Goal: Task Accomplishment & Management: Use online tool/utility

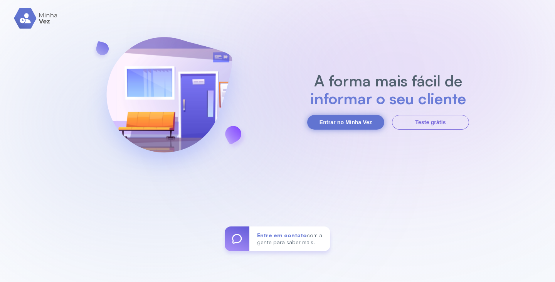
click at [329, 120] on button "Entrar no Minha Vez" at bounding box center [345, 122] width 77 height 15
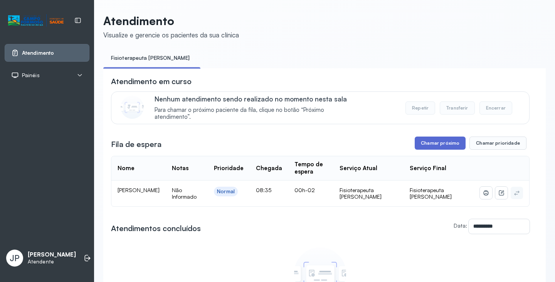
click at [446, 139] on button "Chamar próximo" at bounding box center [439, 142] width 51 height 13
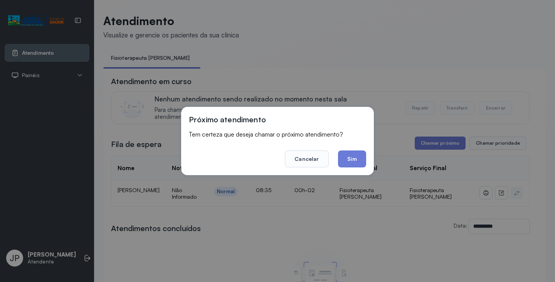
click at [361, 159] on button "Sim" at bounding box center [352, 158] width 28 height 17
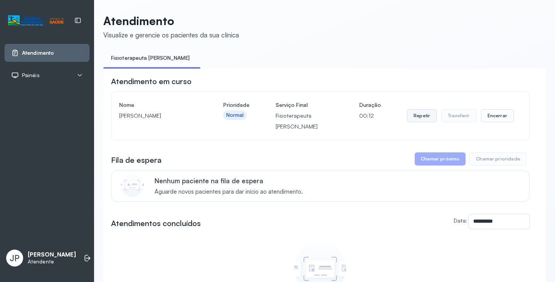
click at [424, 122] on button "Repetir" at bounding box center [422, 115] width 30 height 13
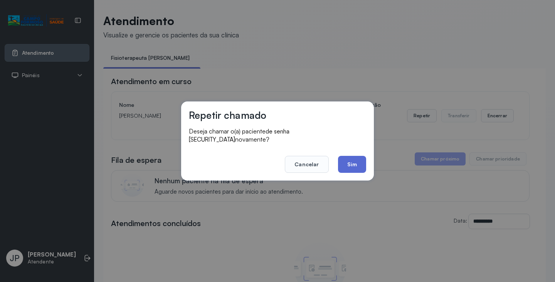
click at [349, 159] on button "Sim" at bounding box center [352, 164] width 28 height 17
